Goal: Check status: Check status

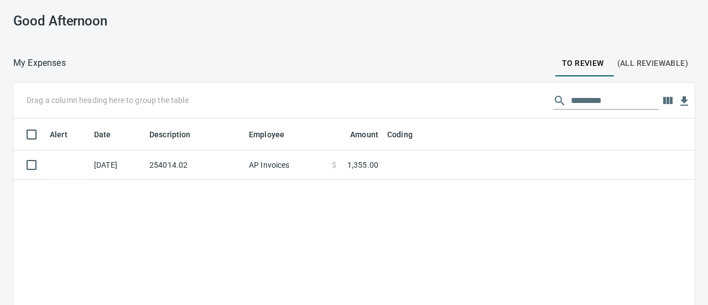
scroll to position [210, 664]
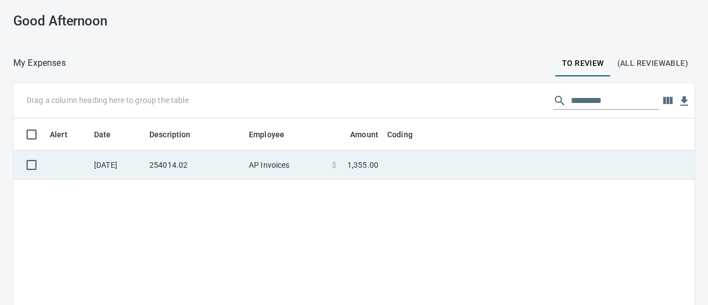
click at [253, 164] on td "AP Invoices" at bounding box center [285, 164] width 83 height 29
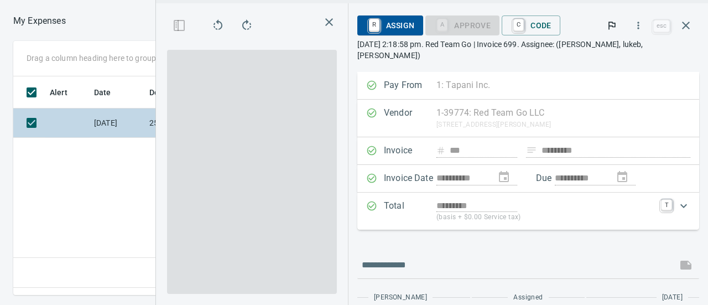
scroll to position [201, 396]
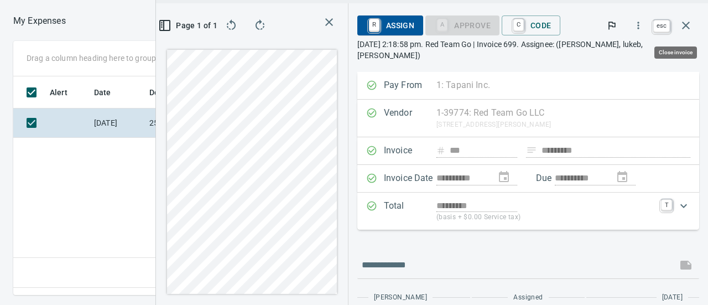
click at [685, 23] on icon "button" at bounding box center [685, 25] width 13 height 13
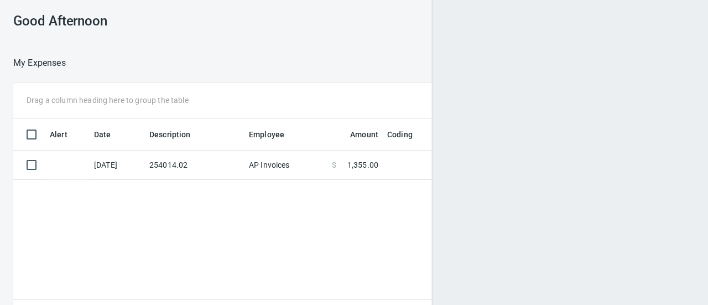
scroll to position [1, 1]
